Goal: Information Seeking & Learning: Learn about a topic

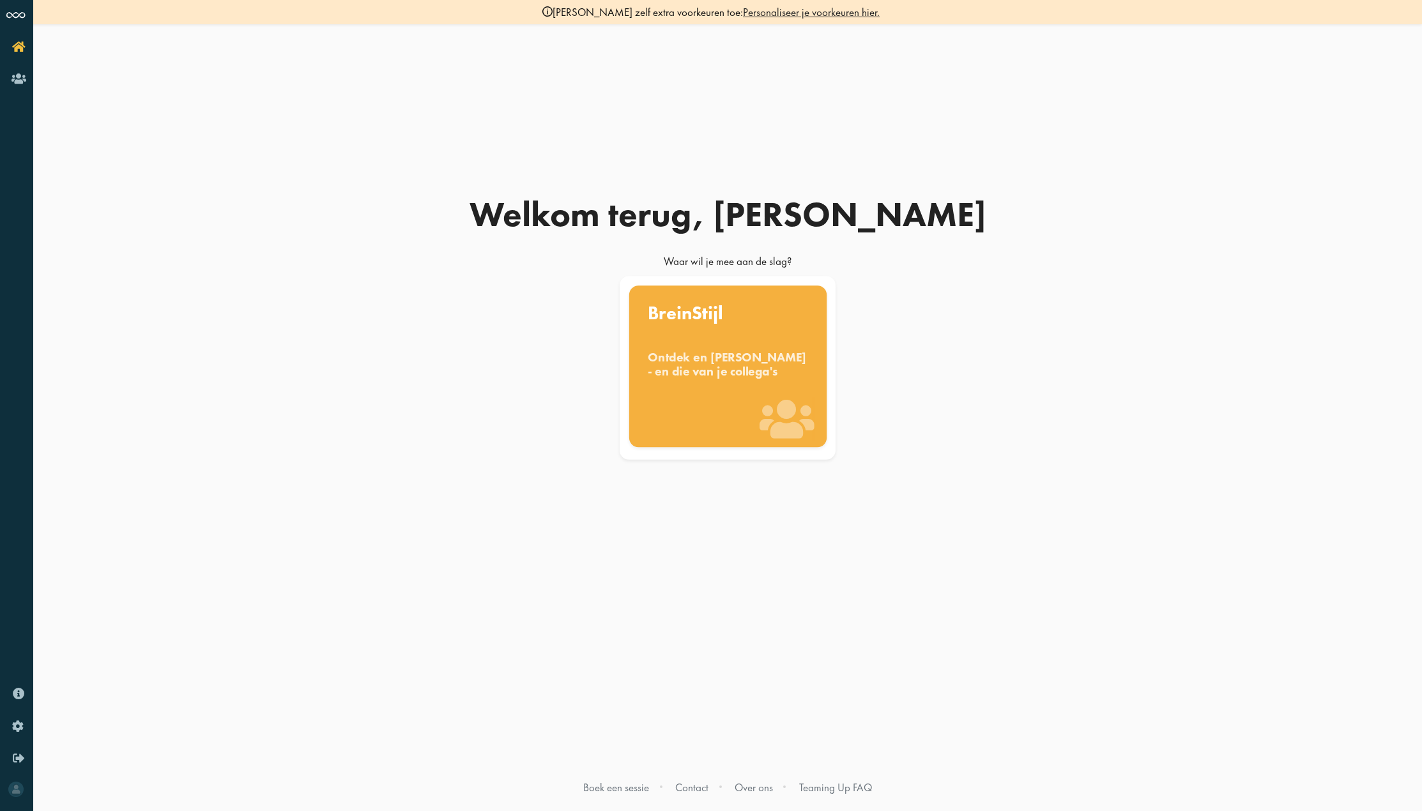
click at [711, 346] on div "BreinStijl Ontdek en benut jouw denkstijl - en die van je collega's" at bounding box center [727, 367] width 197 height 162
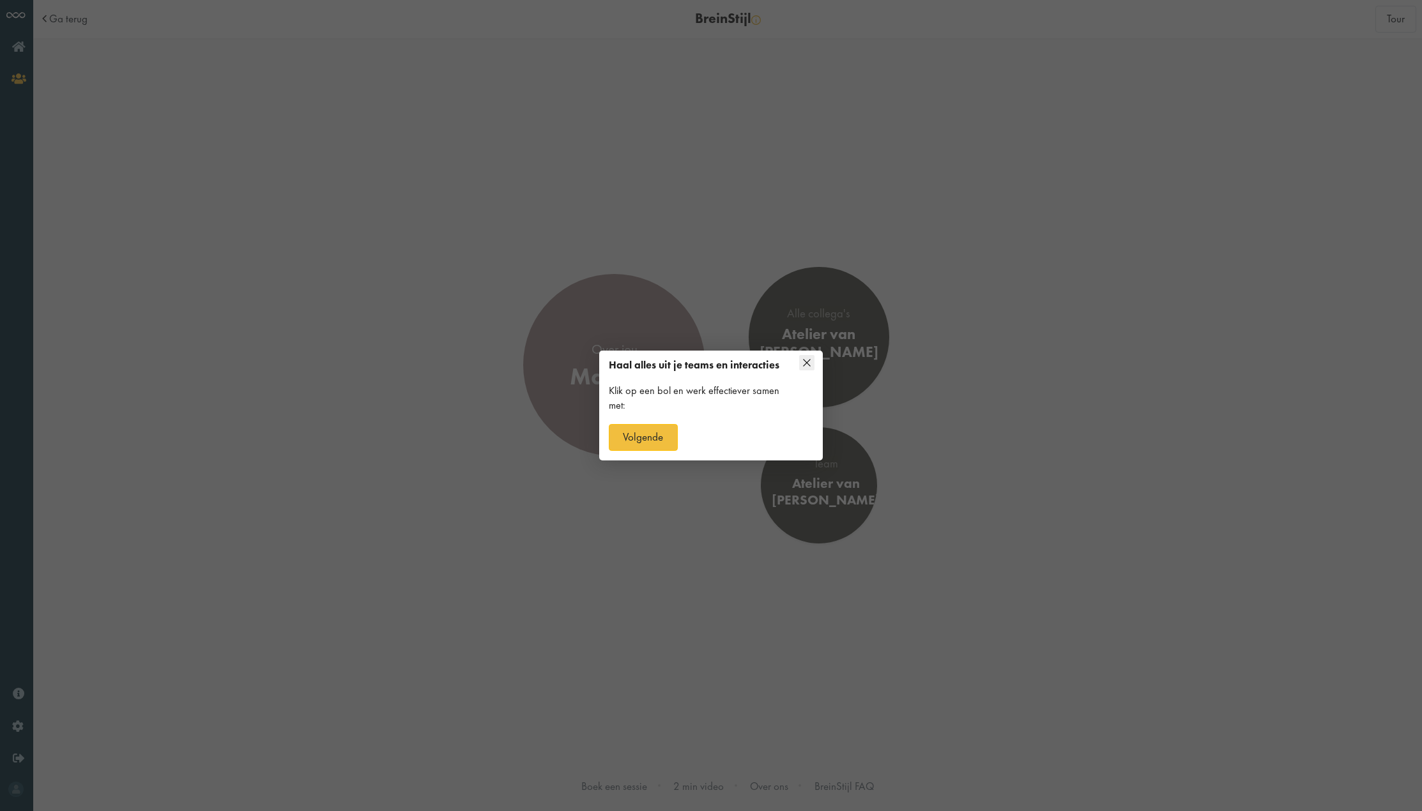
click at [812, 360] on icon at bounding box center [806, 362] width 15 height 15
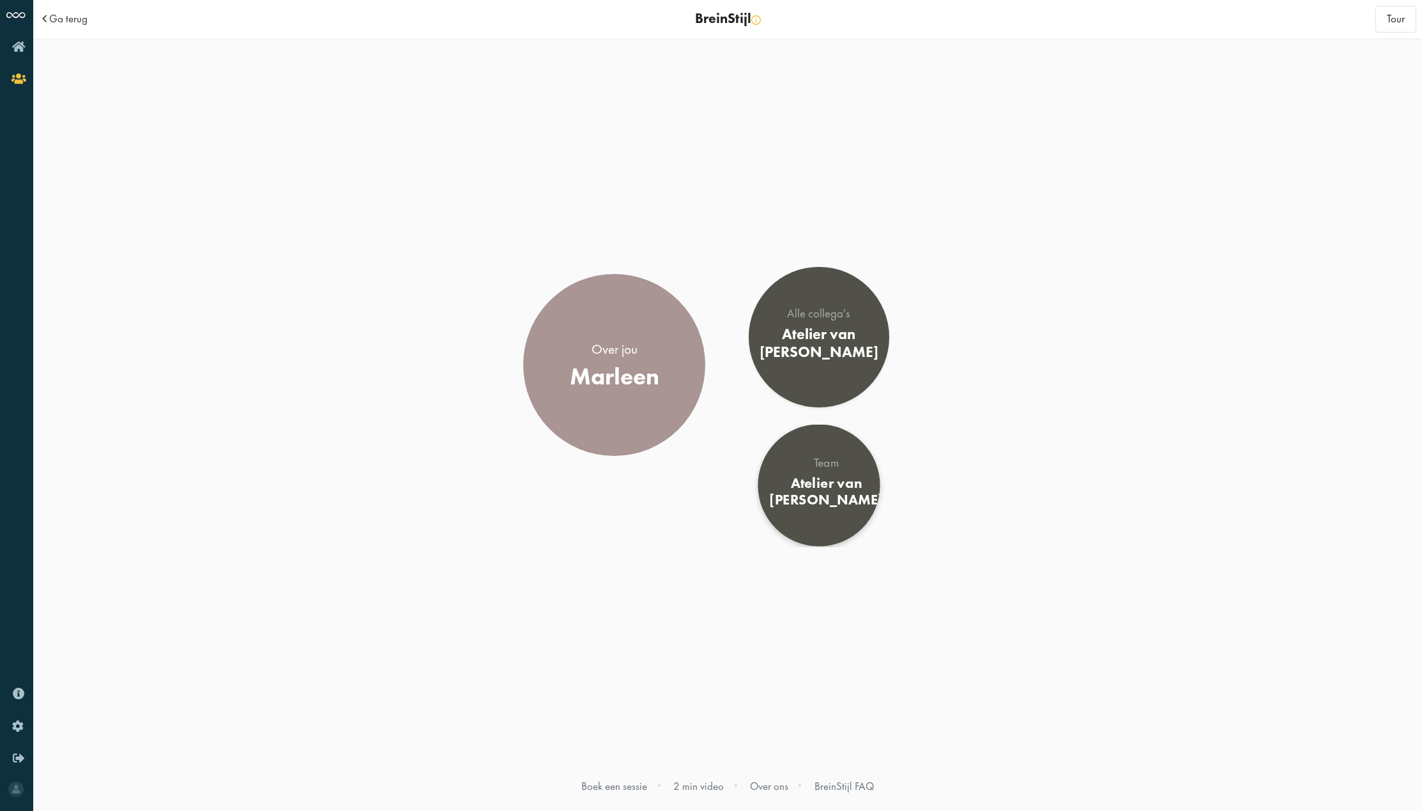
click at [834, 484] on div "Atelier van Berlo" at bounding box center [826, 492] width 114 height 34
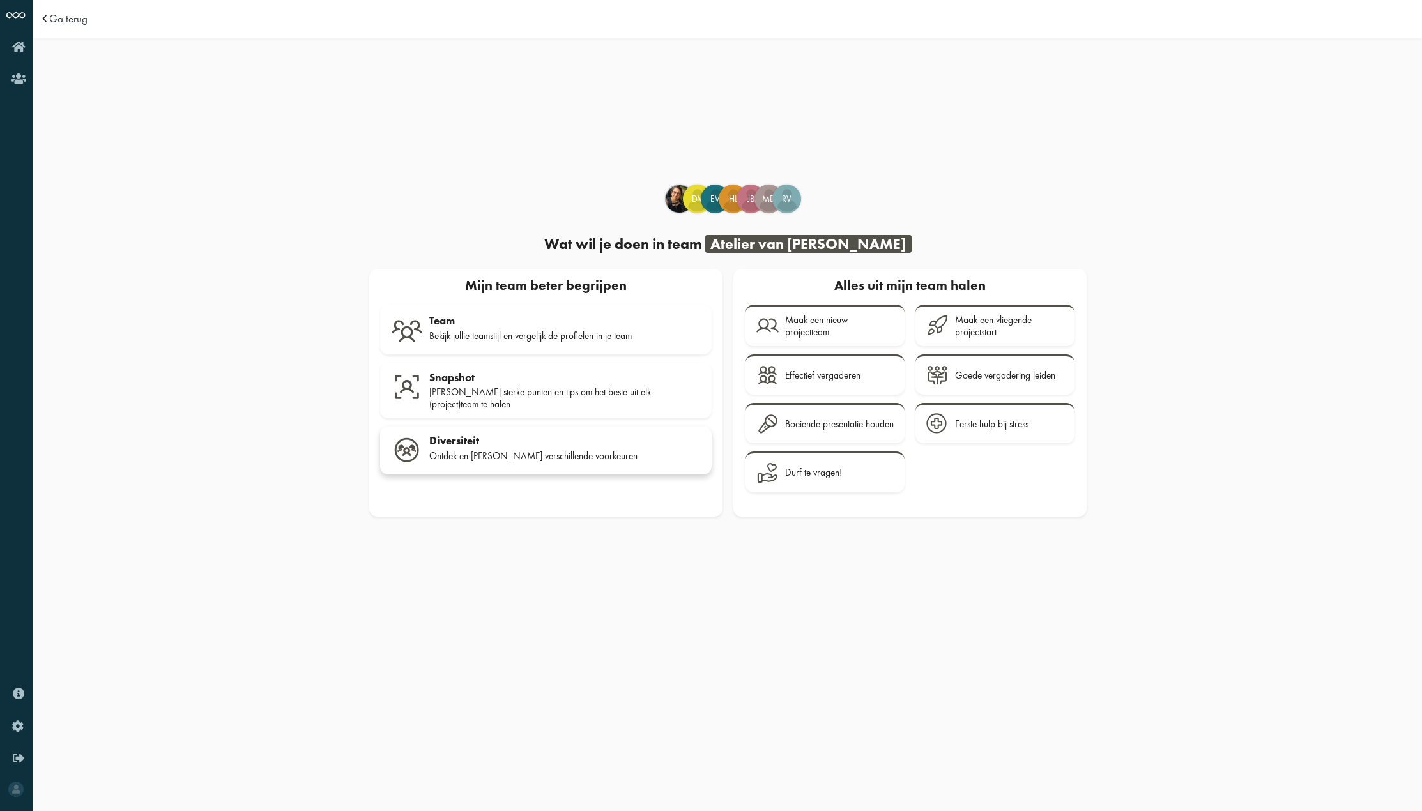
click at [552, 438] on div "Diversiteit" at bounding box center [564, 440] width 271 height 13
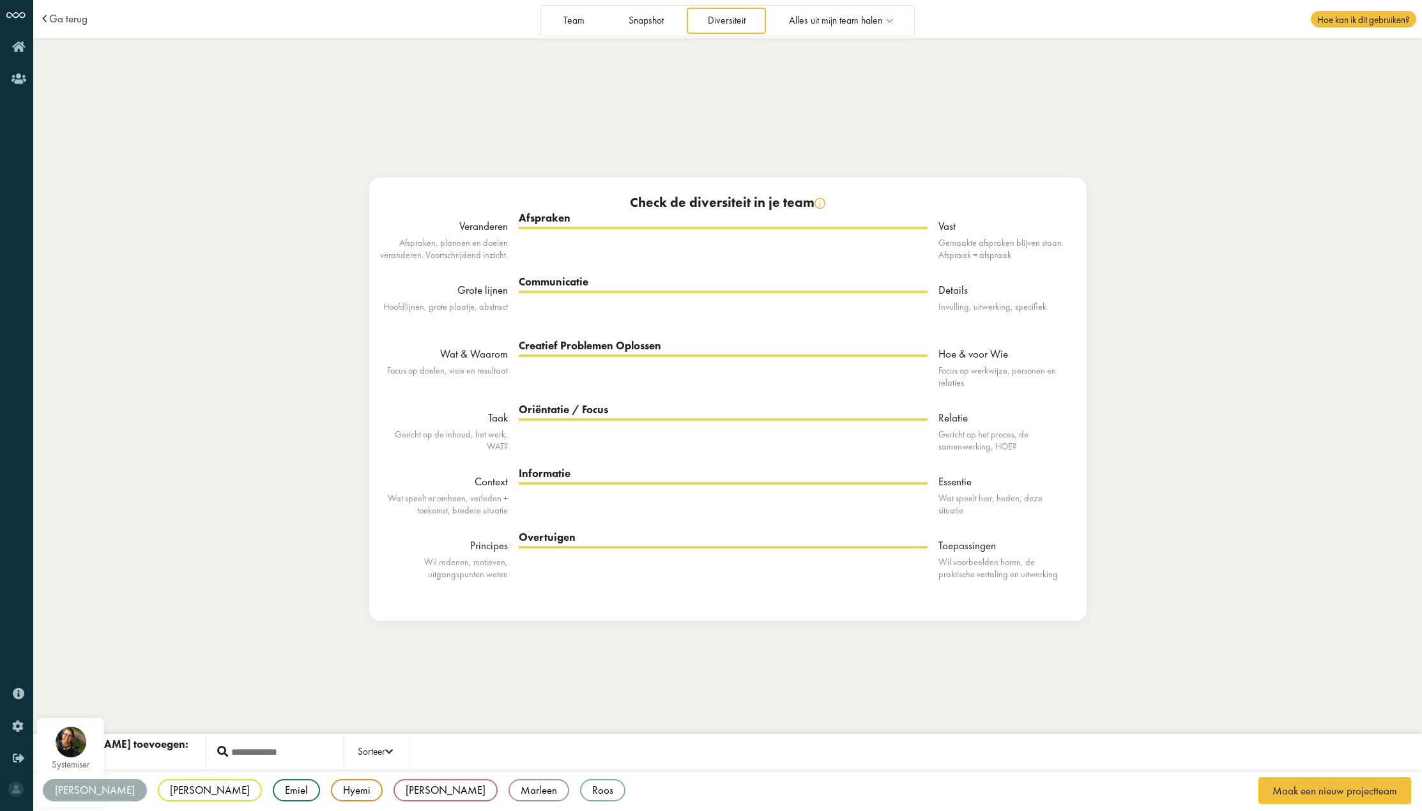
click at [56, 782] on div "[PERSON_NAME]" at bounding box center [95, 790] width 104 height 22
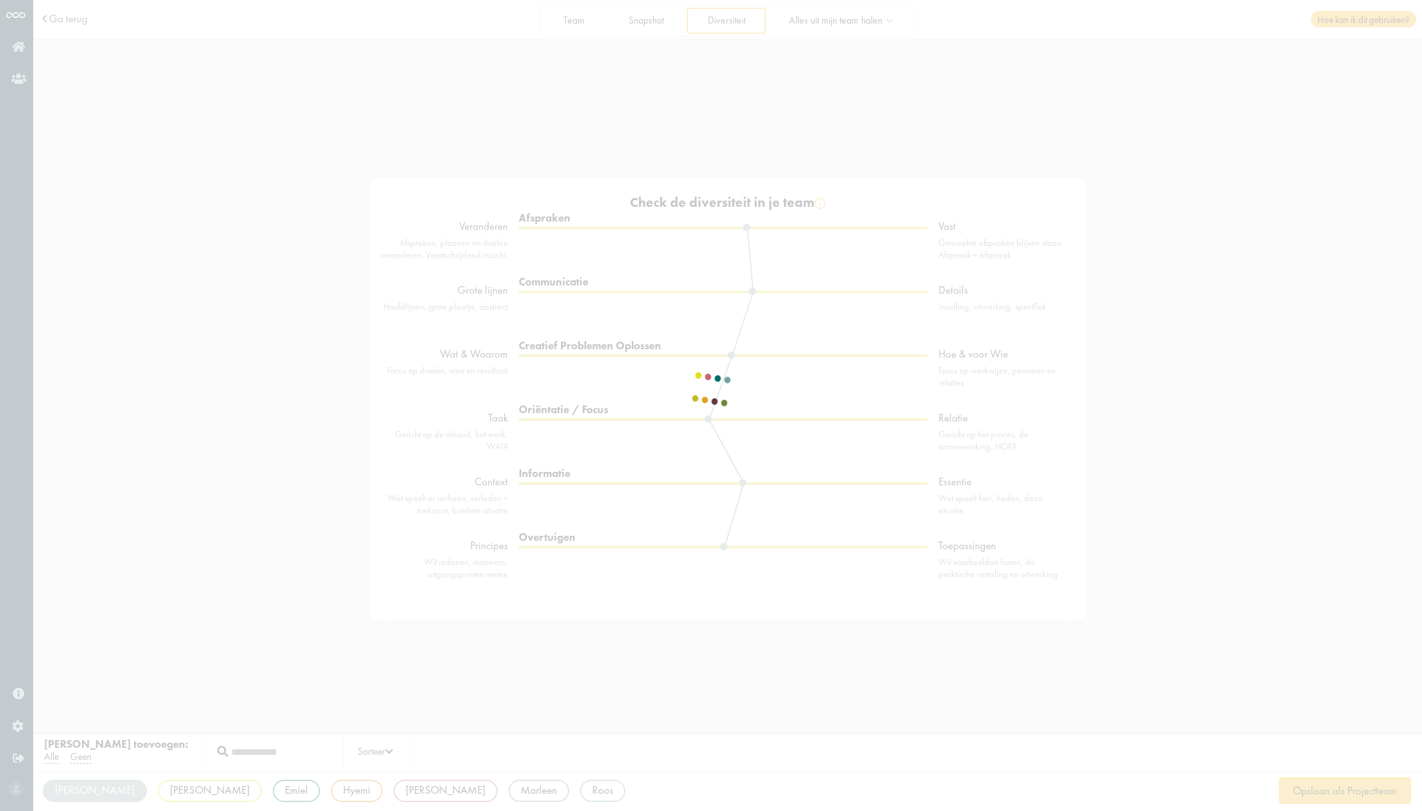
click at [671, 390] on div at bounding box center [711, 406] width 80 height 48
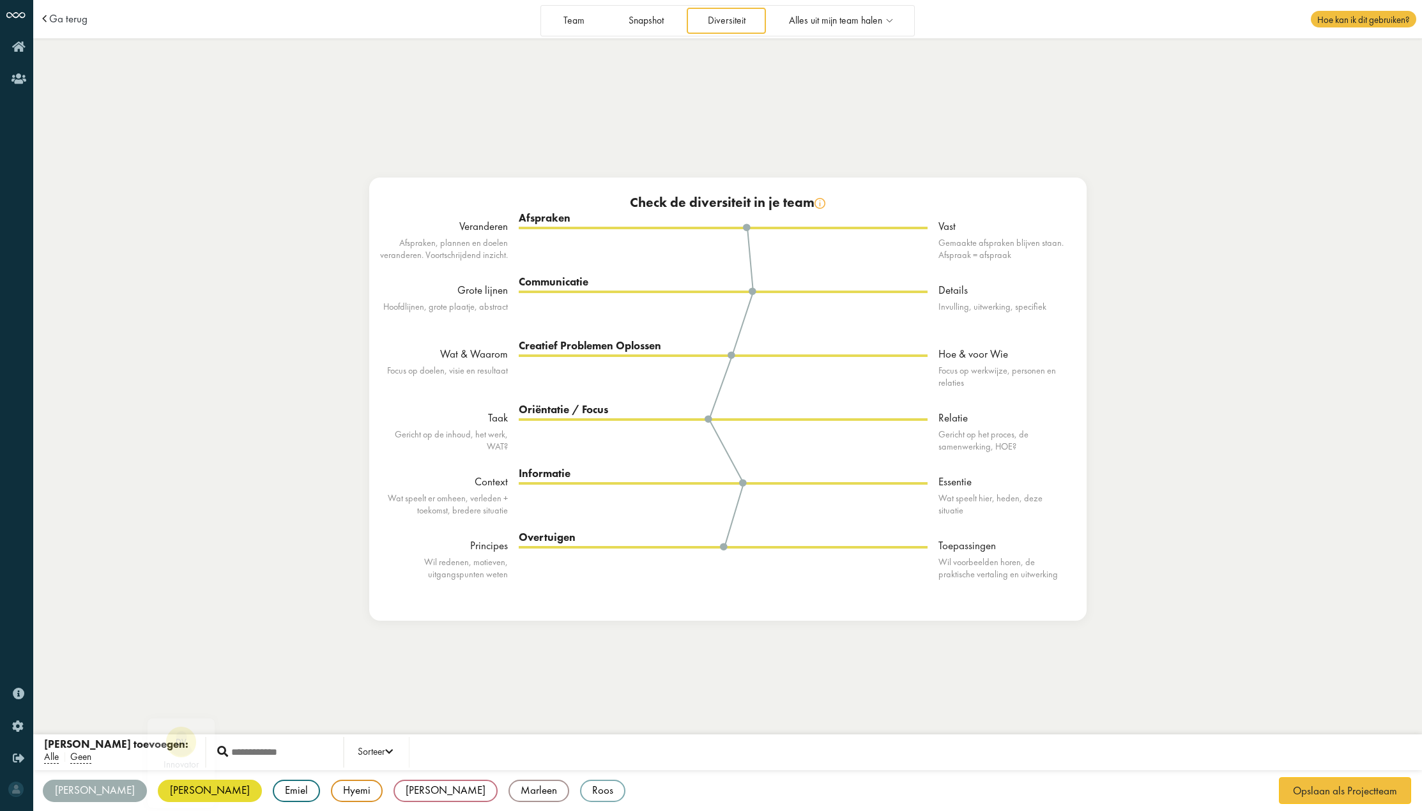
click at [158, 789] on div "[PERSON_NAME]" at bounding box center [210, 791] width 104 height 22
click at [273, 788] on div "Emiel" at bounding box center [296, 790] width 47 height 22
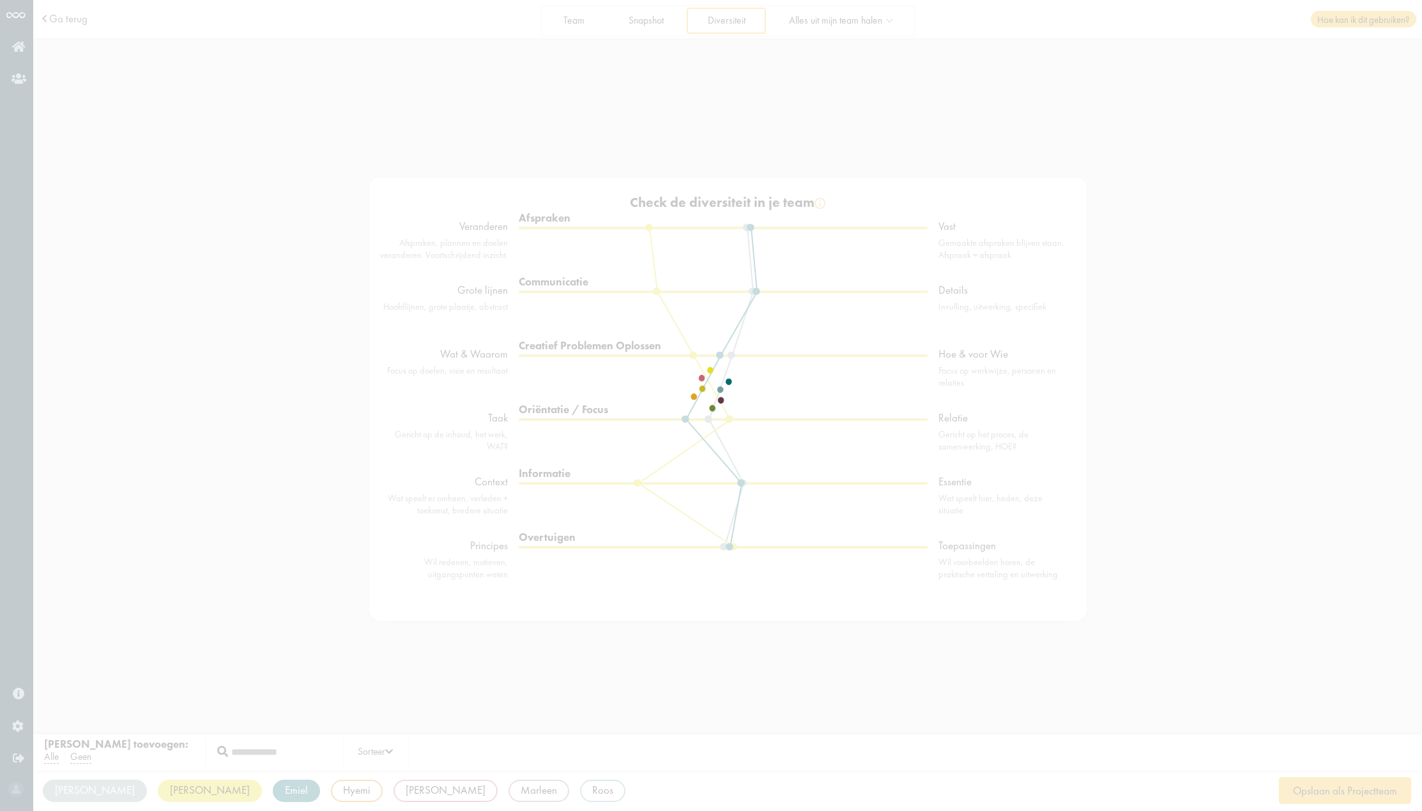
click at [671, 430] on div at bounding box center [711, 406] width 80 height 48
